Goal: Task Accomplishment & Management: Use online tool/utility

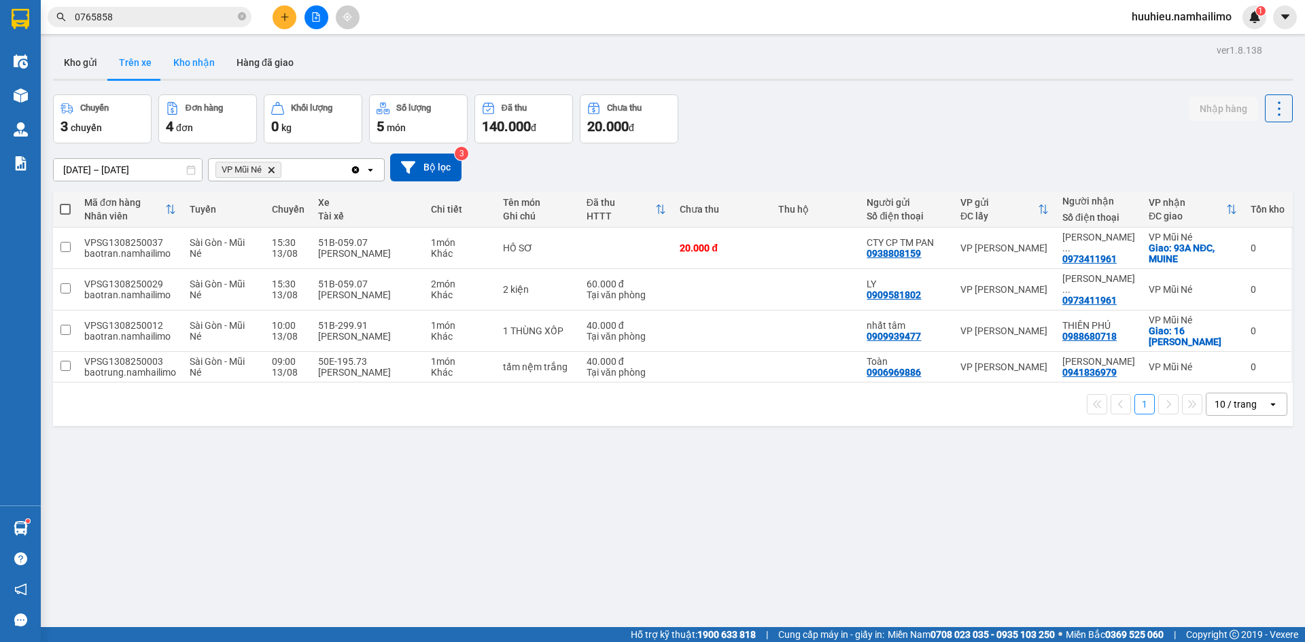
click at [204, 64] on button "Kho nhận" at bounding box center [193, 62] width 63 height 33
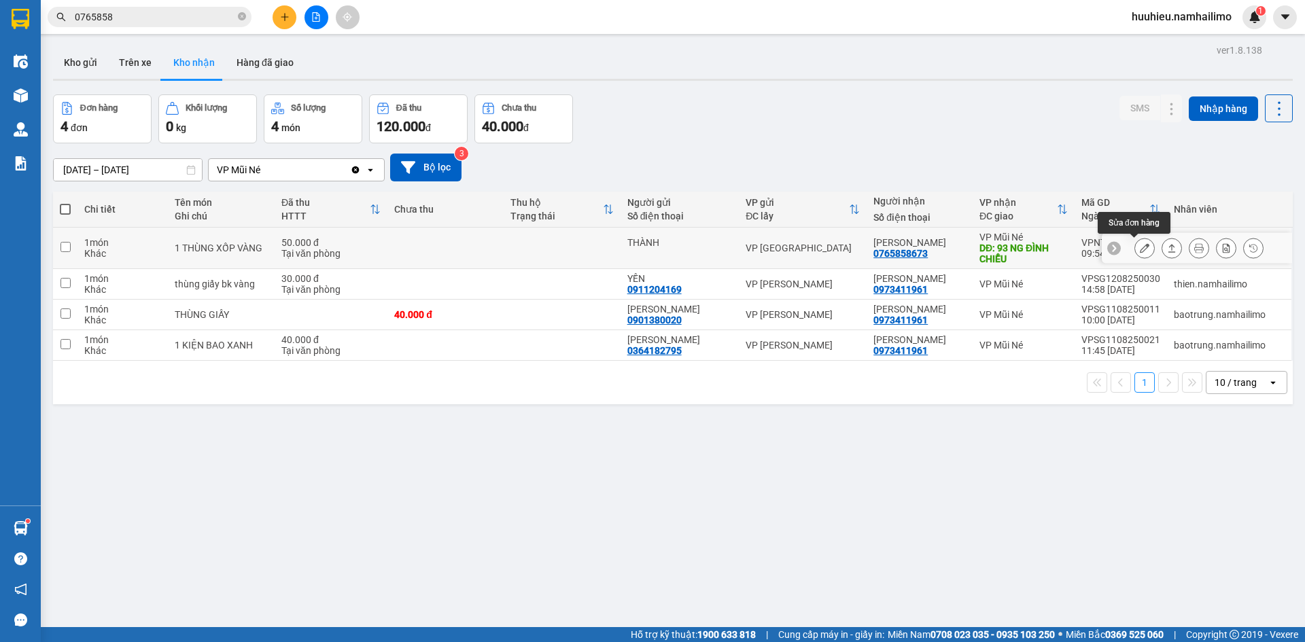
click at [1139, 246] on icon at bounding box center [1144, 248] width 10 height 10
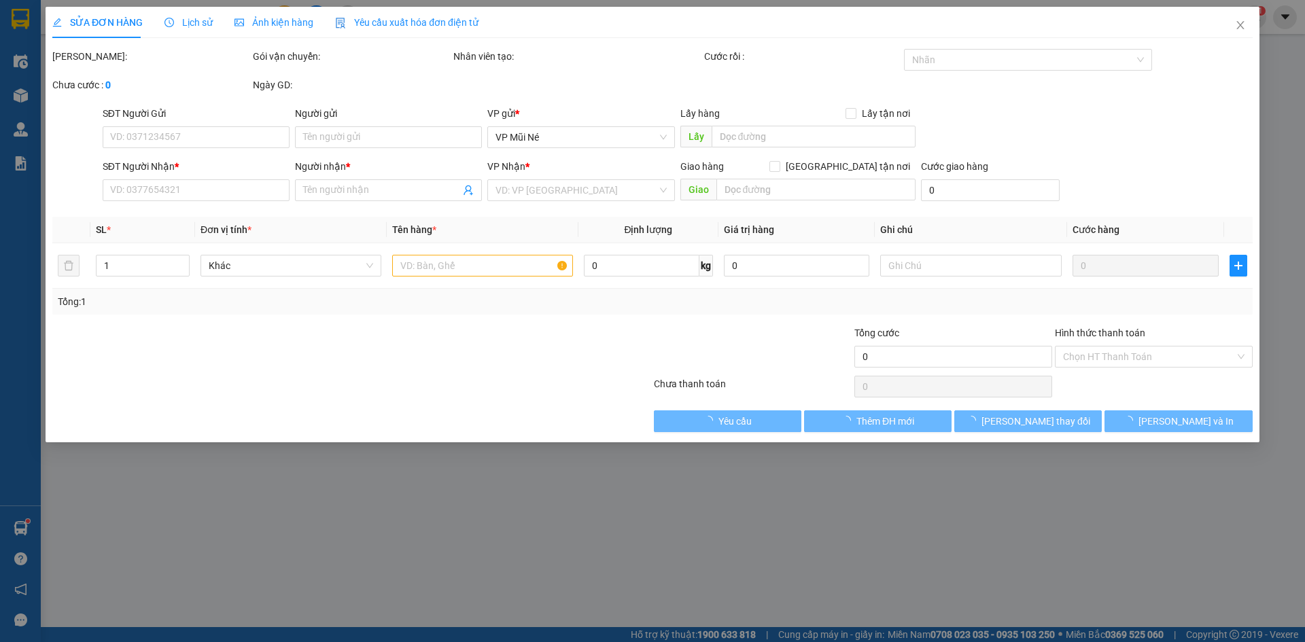
type input "THÀNH"
type input "0765858673"
type input "[PERSON_NAME]"
type input "93 NG ĐÌNH CHIỂU"
type input "50.000"
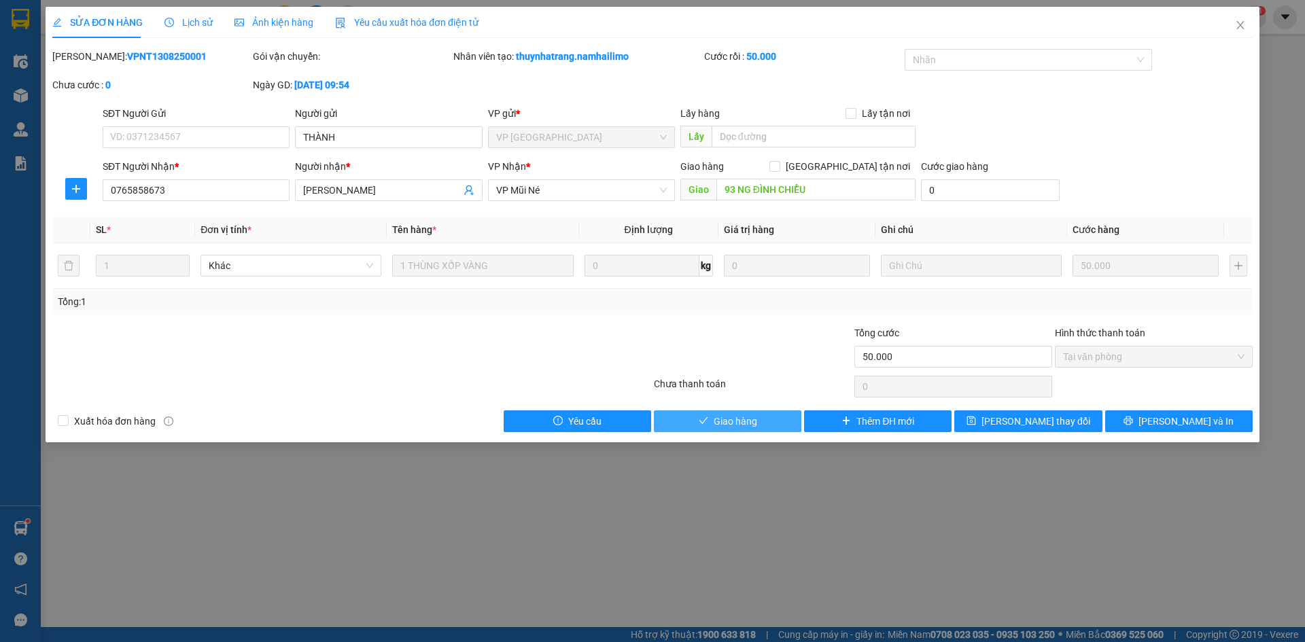
click at [739, 421] on span "Giao hàng" at bounding box center [734, 421] width 43 height 15
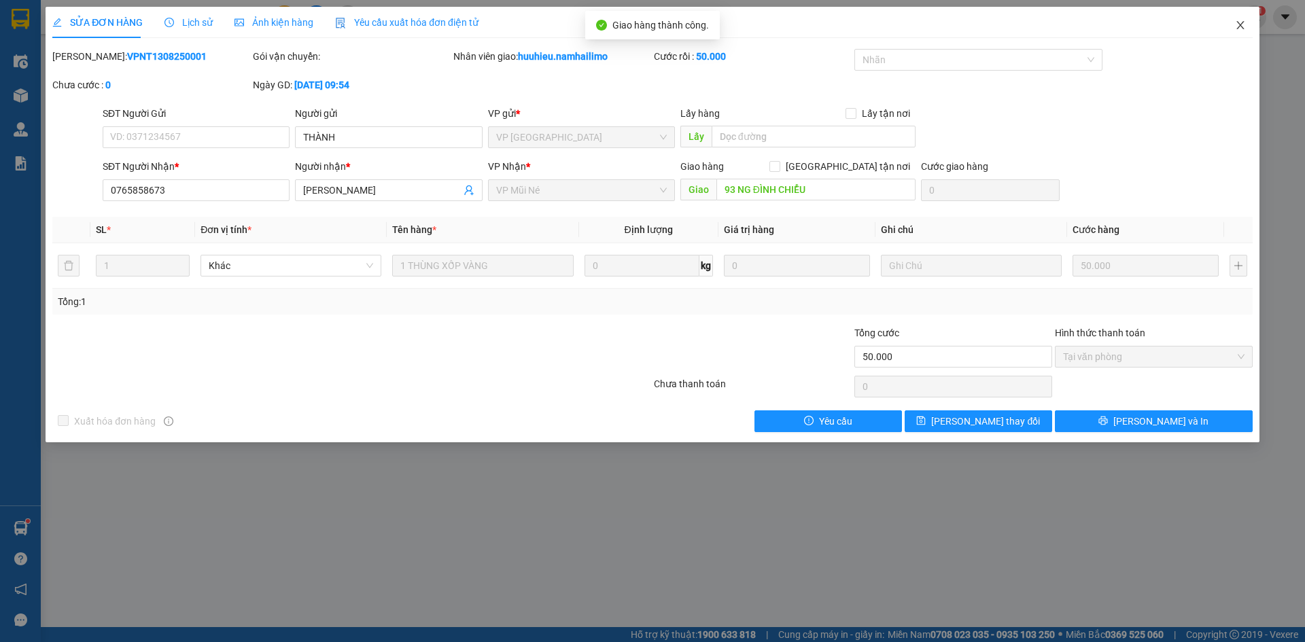
click at [1235, 26] on icon "close" at bounding box center [1240, 25] width 11 height 11
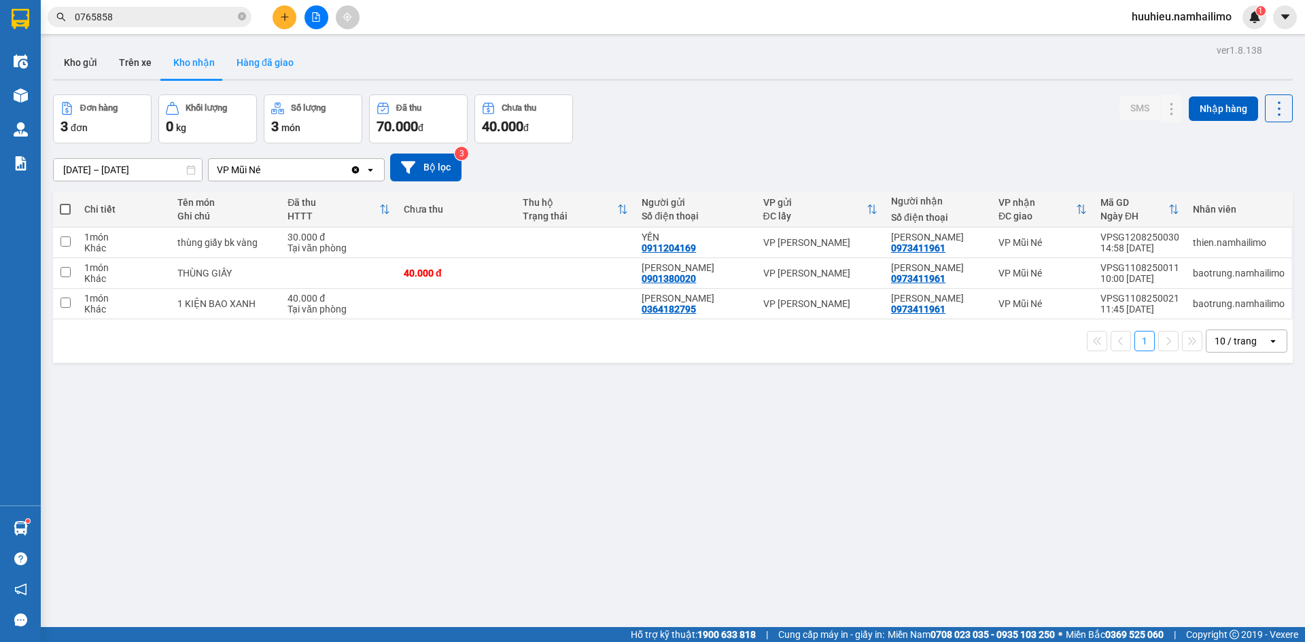
click at [272, 66] on button "Hàng đã giao" at bounding box center [265, 62] width 79 height 33
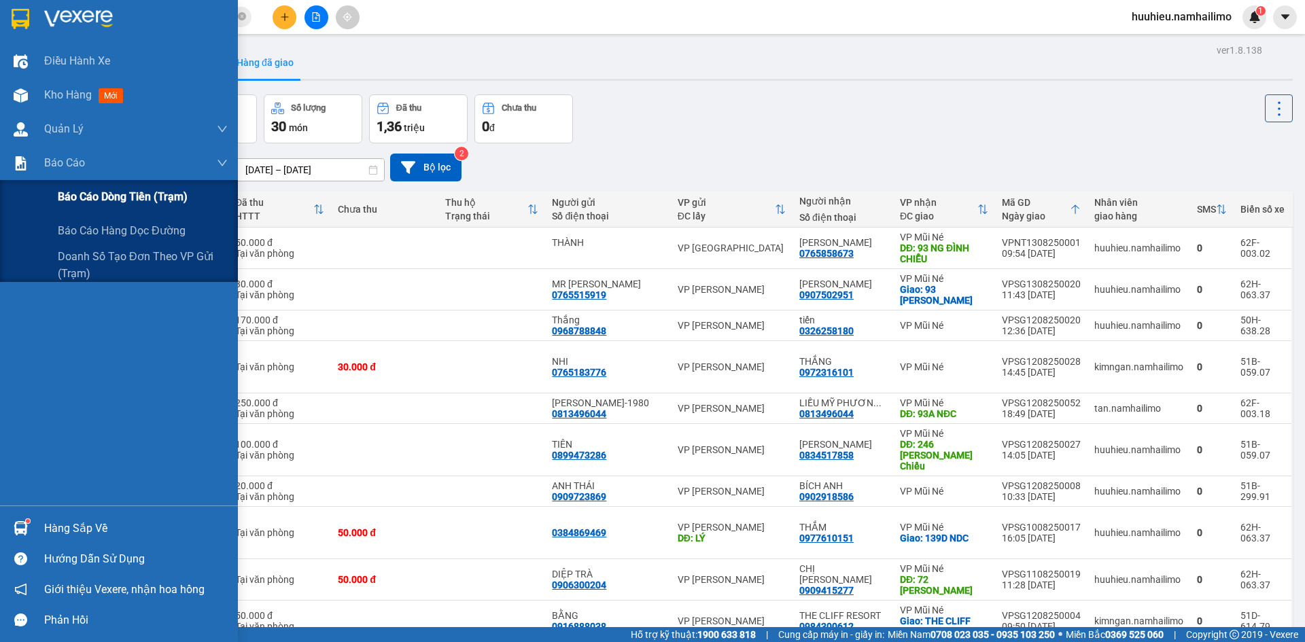
click at [89, 191] on span "Báo cáo dòng tiền (trạm)" at bounding box center [123, 196] width 130 height 17
